Goal: Find specific page/section: Find specific page/section

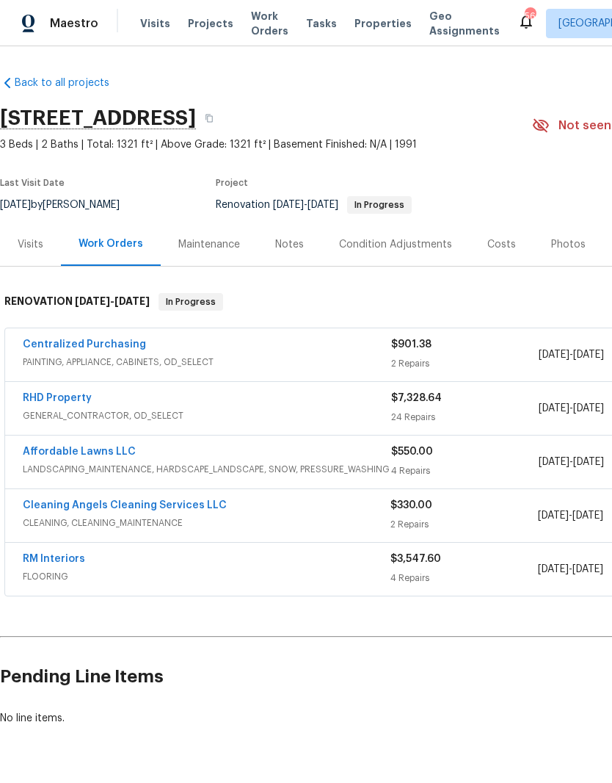
click at [120, 455] on link "Affordable Lawns LLC" at bounding box center [79, 451] width 113 height 10
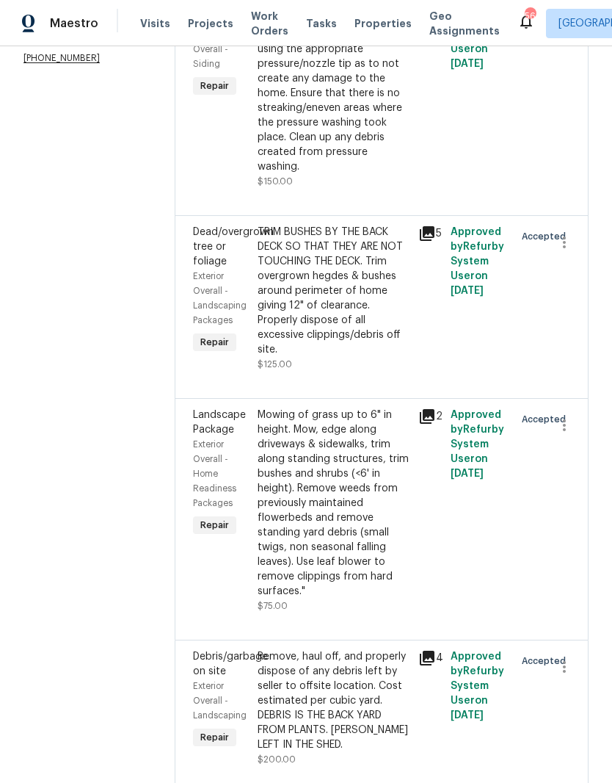
scroll to position [309, 0]
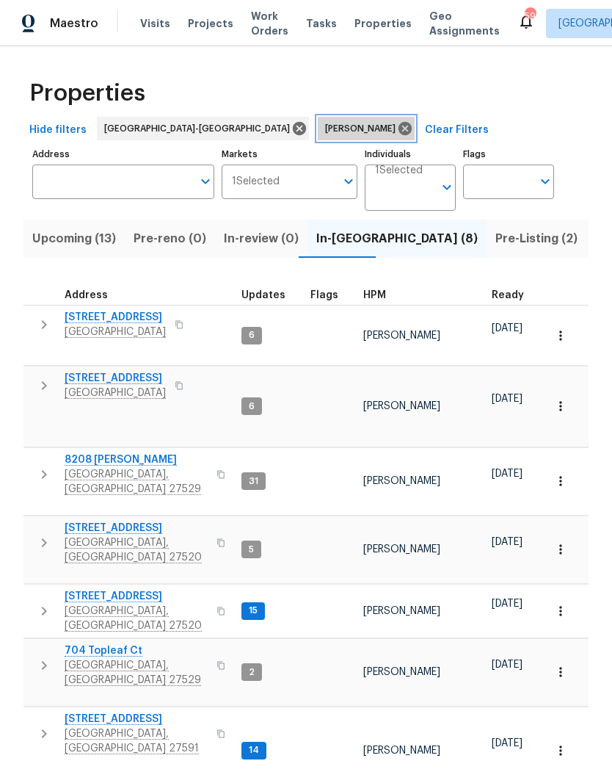
click at [397, 123] on icon at bounding box center [405, 128] width 16 height 16
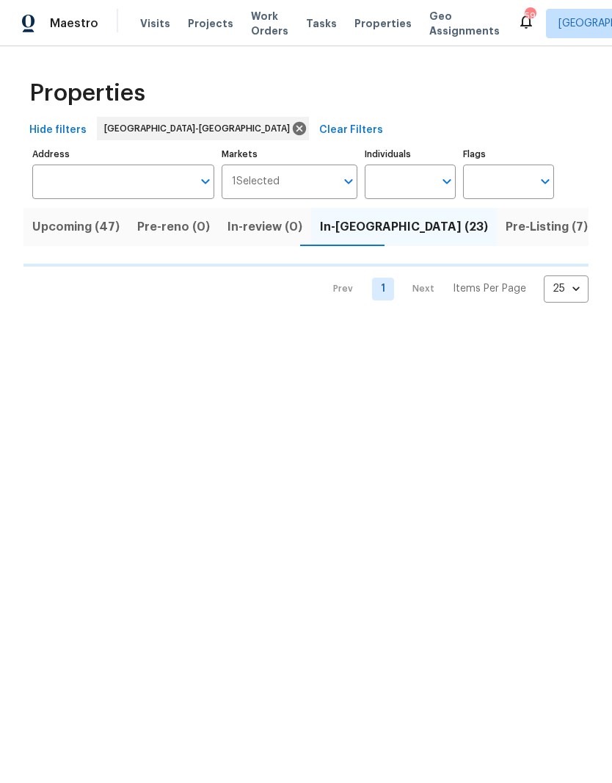
click at [164, 190] on input "Address" at bounding box center [112, 181] width 160 height 35
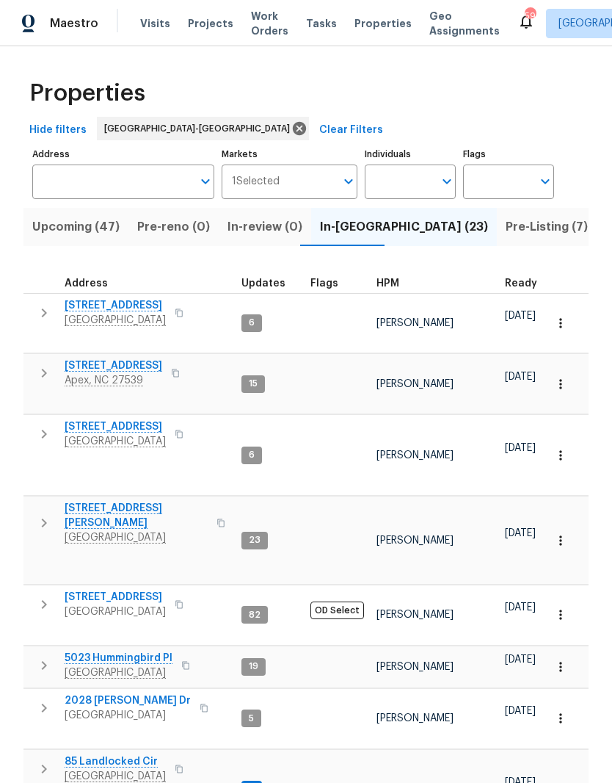
click at [119, 181] on input "Address" at bounding box center [112, 181] width 160 height 35
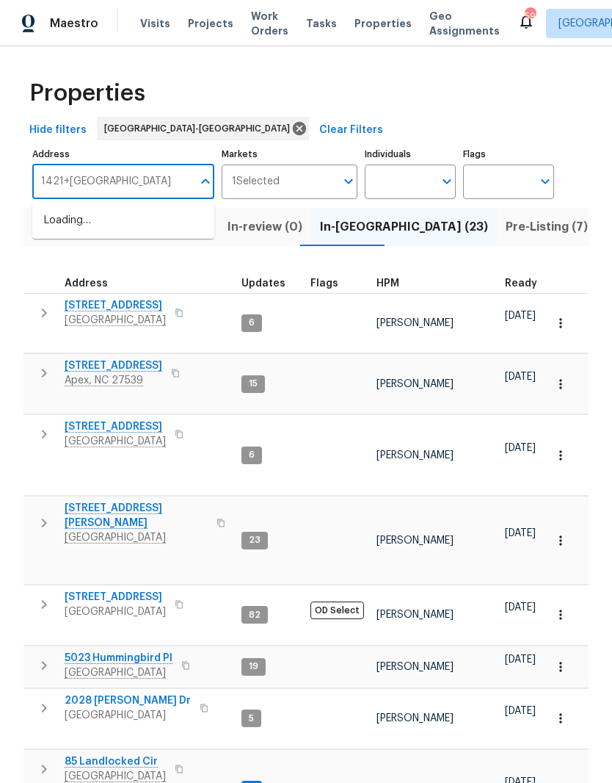
type input "1421+[GEOGRAPHIC_DATA]"
click at [84, 228] on li "[STREET_ADDRESS][PERSON_NAME]" at bounding box center [123, 229] width 182 height 40
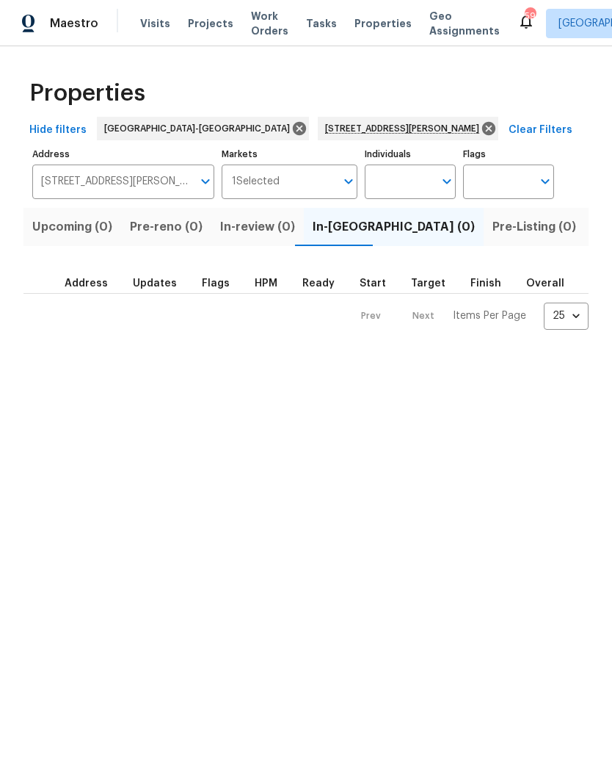
click at [594, 225] on span "Listed (1)" at bounding box center [620, 227] width 53 height 21
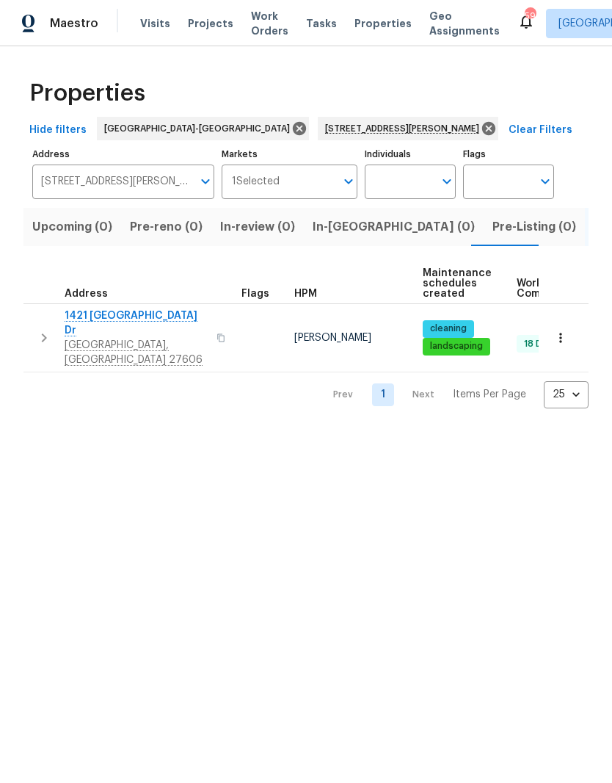
click at [100, 312] on span "1421 [GEOGRAPHIC_DATA] Dr" at bounding box center [136, 322] width 143 height 29
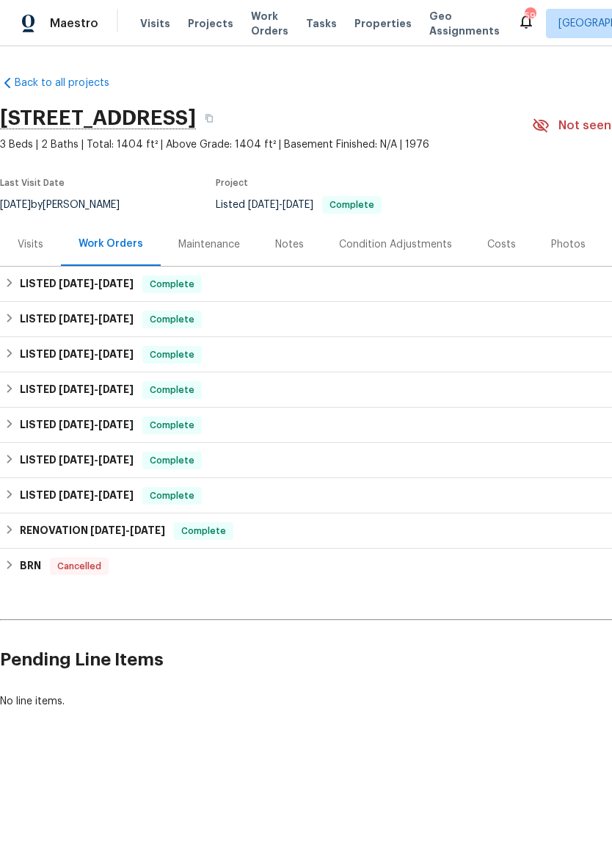
click at [35, 245] on div "Visits" at bounding box center [31, 244] width 26 height 15
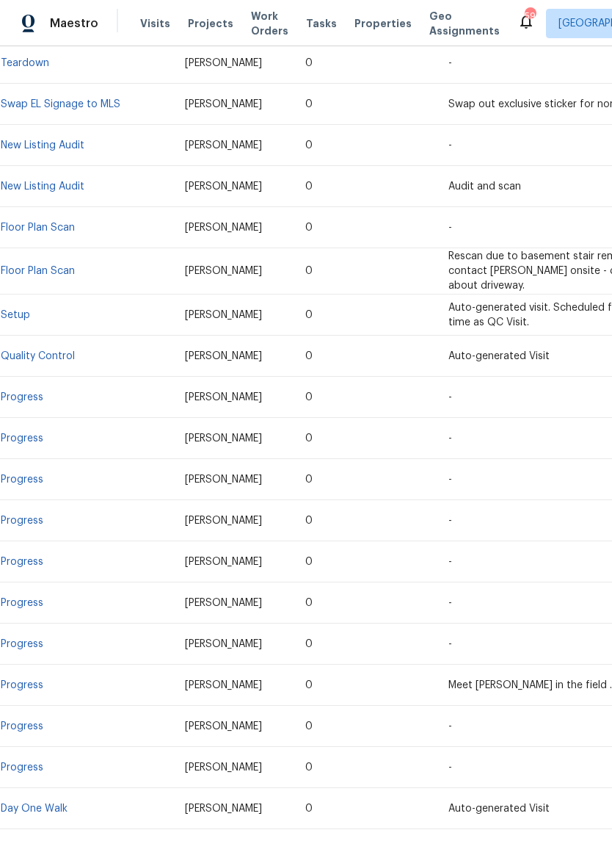
scroll to position [36, 0]
